Goal: Find specific fact: Find contact information

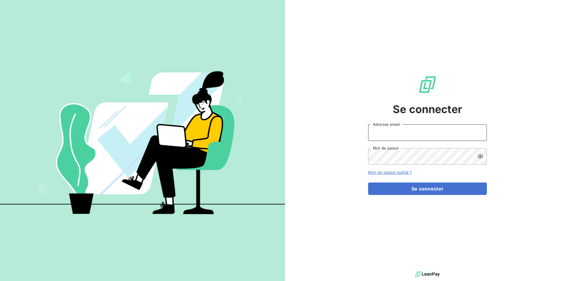
click at [431, 134] on input "Adresse email" at bounding box center [427, 132] width 119 height 17
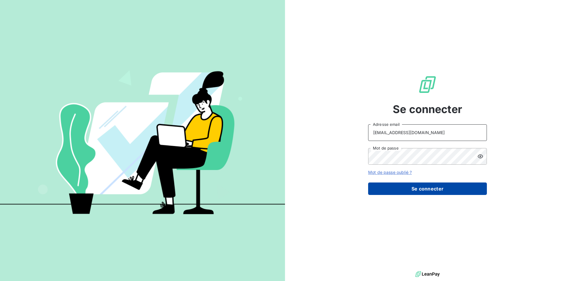
type input "[EMAIL_ADDRESS][DOMAIN_NAME]"
click at [427, 189] on button "Se connecter" at bounding box center [427, 189] width 119 height 12
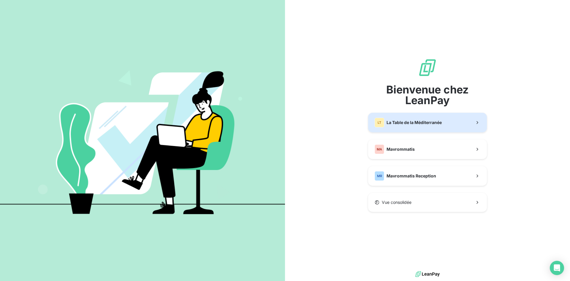
click at [406, 121] on span "La Table de la Méditerranée" at bounding box center [413, 123] width 55 height 6
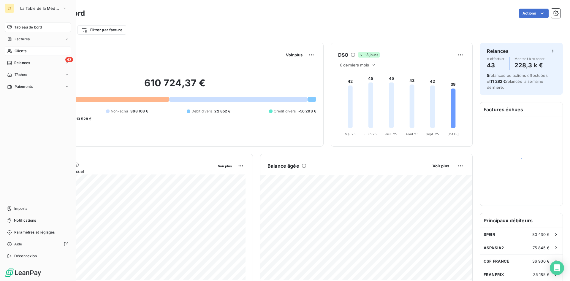
click at [16, 53] on span "Clients" at bounding box center [21, 50] width 12 height 5
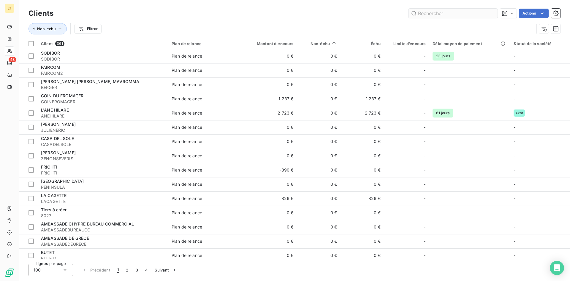
click at [437, 15] on input "text" at bounding box center [452, 13] width 89 height 9
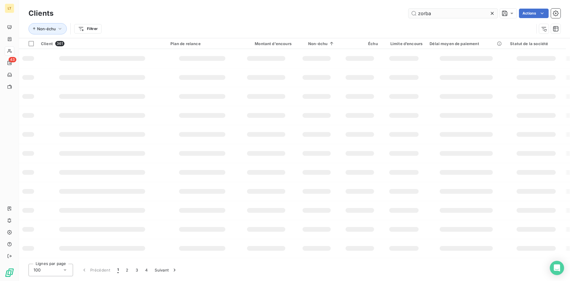
type input "zorba"
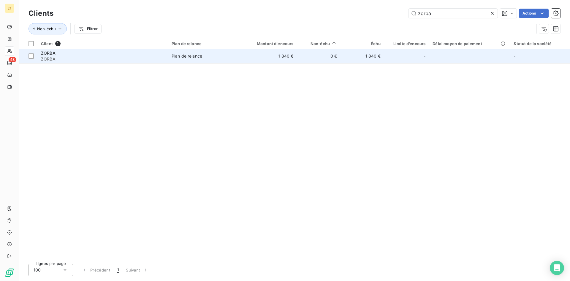
click at [178, 58] on div "Plan de relance" at bounding box center [187, 56] width 31 height 6
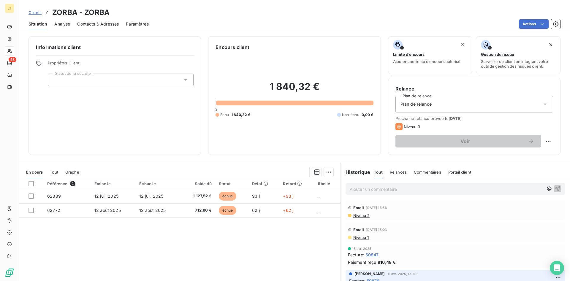
click at [105, 24] on span "Contacts & Adresses" at bounding box center [98, 24] width 42 height 6
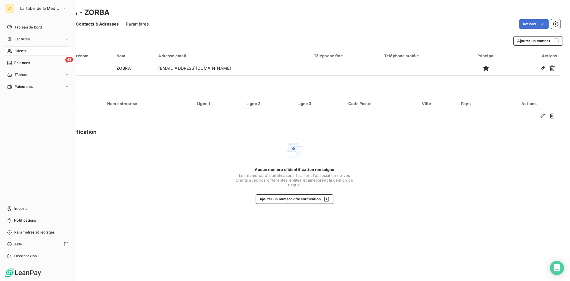
click at [14, 54] on div "Clients" at bounding box center [38, 50] width 66 height 9
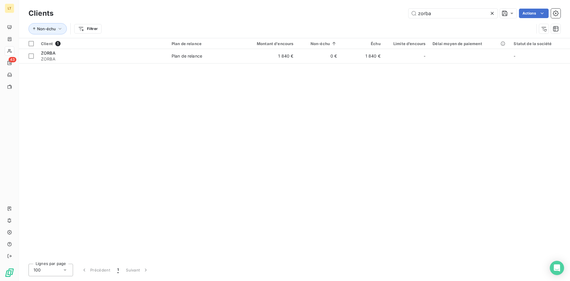
drag, startPoint x: 419, startPoint y: 17, endPoint x: 371, endPoint y: 11, distance: 47.9
click at [408, 15] on input "zorba" at bounding box center [452, 13] width 89 height 9
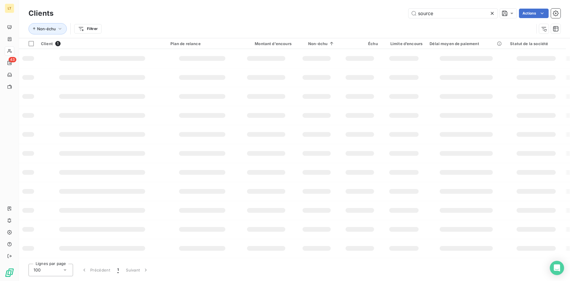
type input "source"
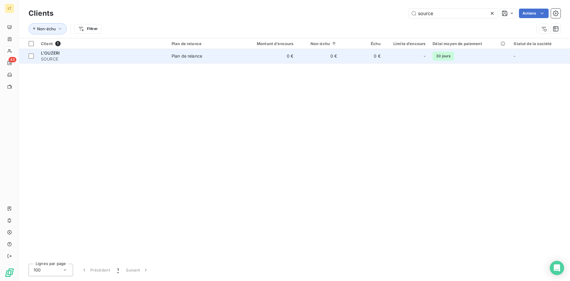
click at [274, 54] on td "0 €" at bounding box center [268, 56] width 58 height 14
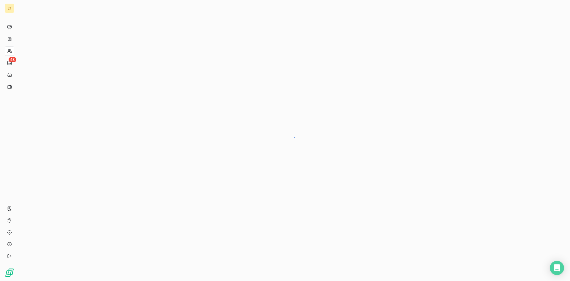
click at [274, 54] on div at bounding box center [294, 140] width 551 height 281
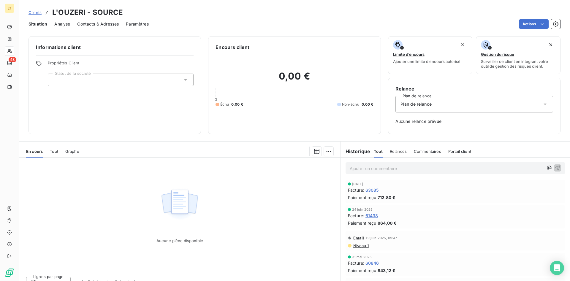
click at [104, 23] on span "Contacts & Adresses" at bounding box center [98, 24] width 42 height 6
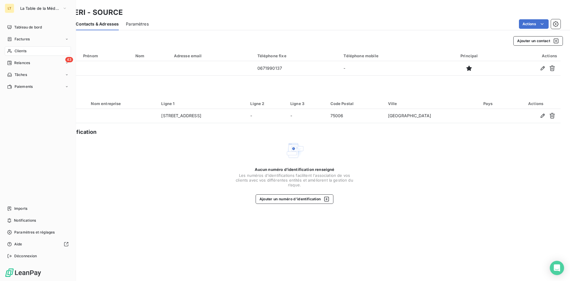
click at [20, 52] on span "Clients" at bounding box center [21, 50] width 12 height 5
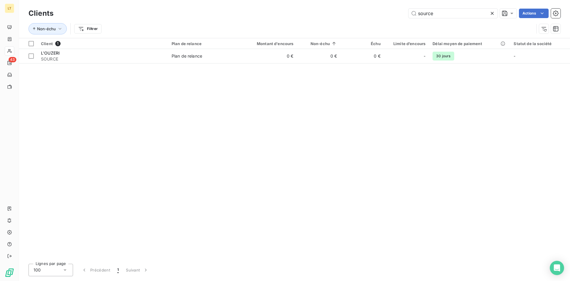
drag, startPoint x: 408, startPoint y: 13, endPoint x: 365, endPoint y: 17, distance: 43.2
click at [408, 16] on input "source" at bounding box center [452, 13] width 89 height 9
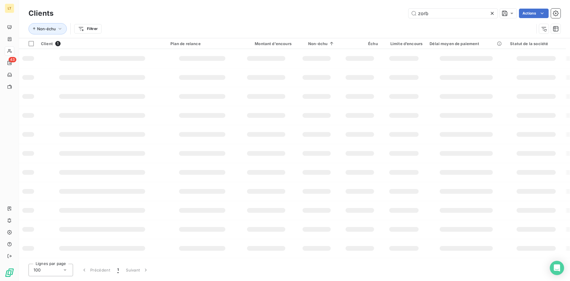
type input "zorb"
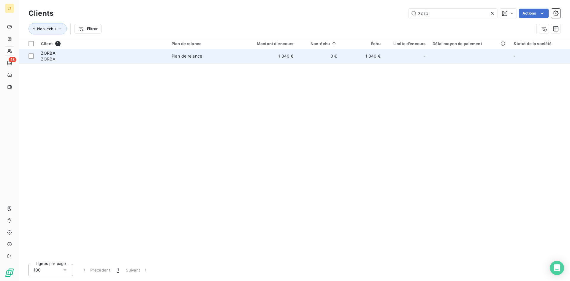
click at [348, 60] on td "1 840 €" at bounding box center [362, 56] width 44 height 14
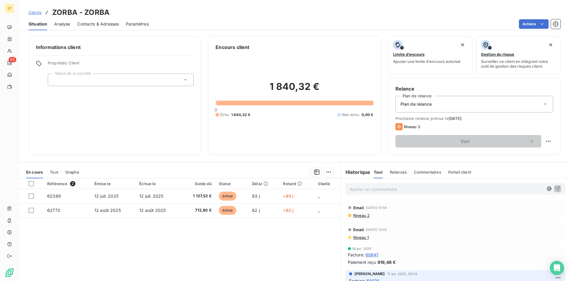
click at [115, 24] on span "Contacts & Adresses" at bounding box center [98, 24] width 42 height 6
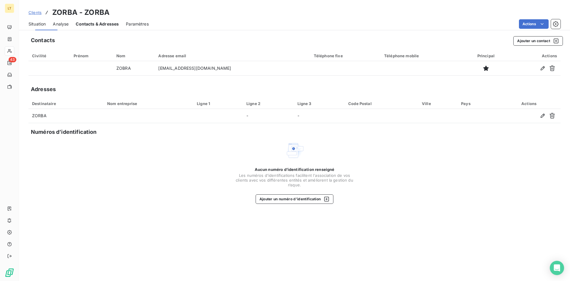
click at [115, 24] on span "Contacts & Adresses" at bounding box center [97, 24] width 43 height 6
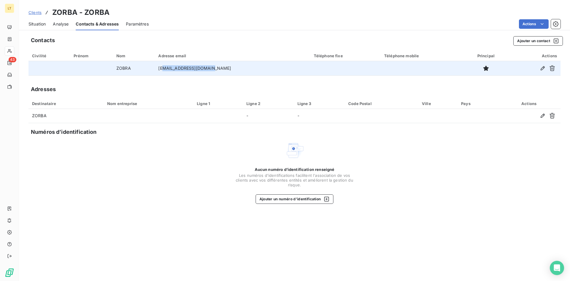
drag, startPoint x: 220, startPoint y: 68, endPoint x: 176, endPoint y: 66, distance: 44.3
click at [176, 66] on td "[EMAIL_ADDRESS][DOMAIN_NAME]" at bounding box center [232, 68] width 155 height 14
drag, startPoint x: 218, startPoint y: 68, endPoint x: 156, endPoint y: 69, distance: 62.0
click at [156, 69] on tr "[PERSON_NAME] [PERSON_NAME][EMAIL_ADDRESS][DOMAIN_NAME]" at bounding box center [294, 68] width 532 height 14
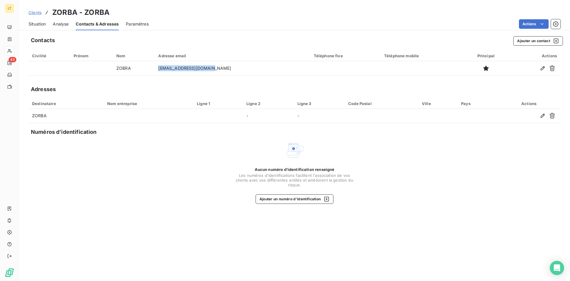
copy tr "[EMAIL_ADDRESS][DOMAIN_NAME]"
